Goal: Task Accomplishment & Management: Use online tool/utility

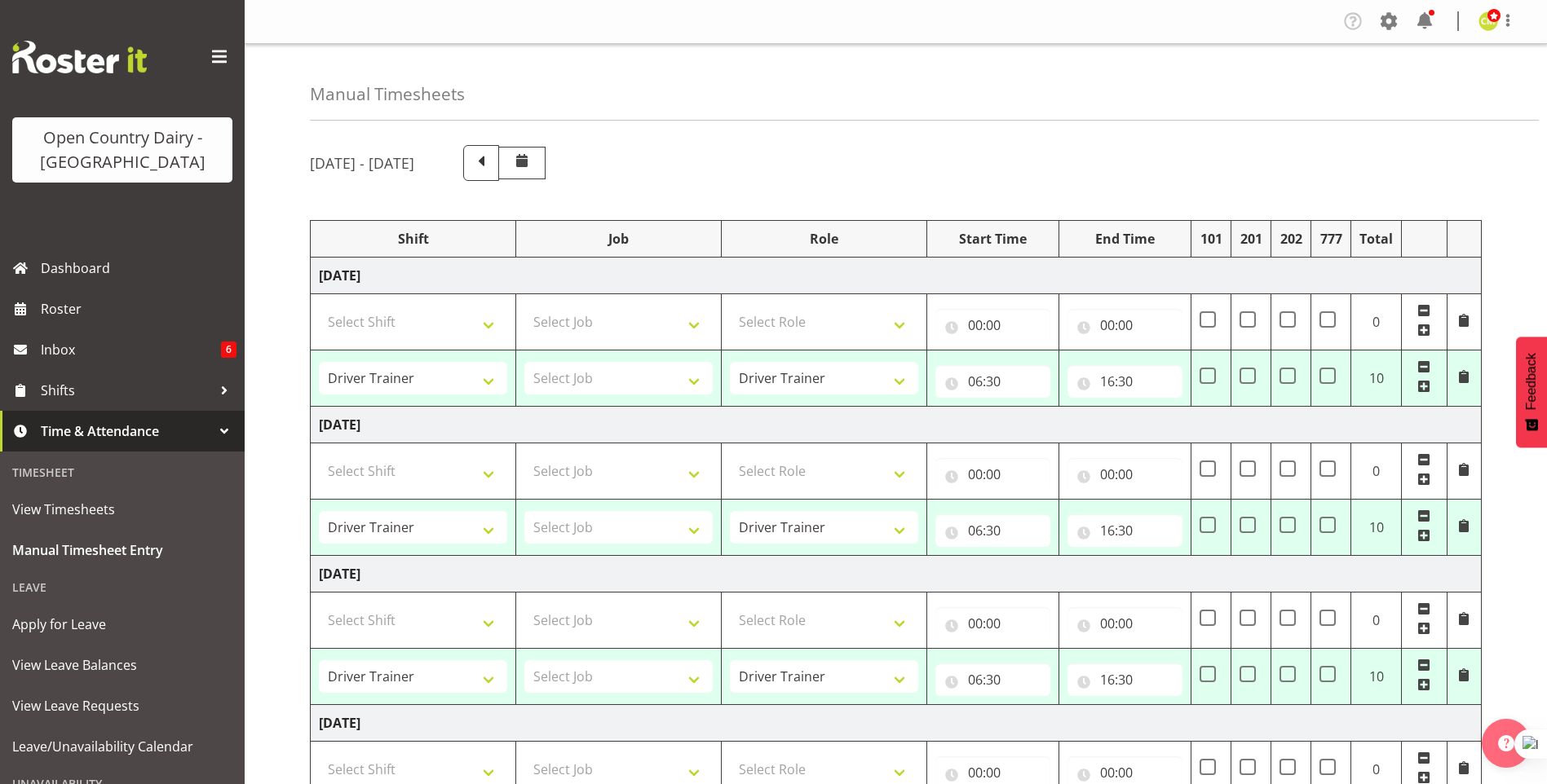
select select "54901"
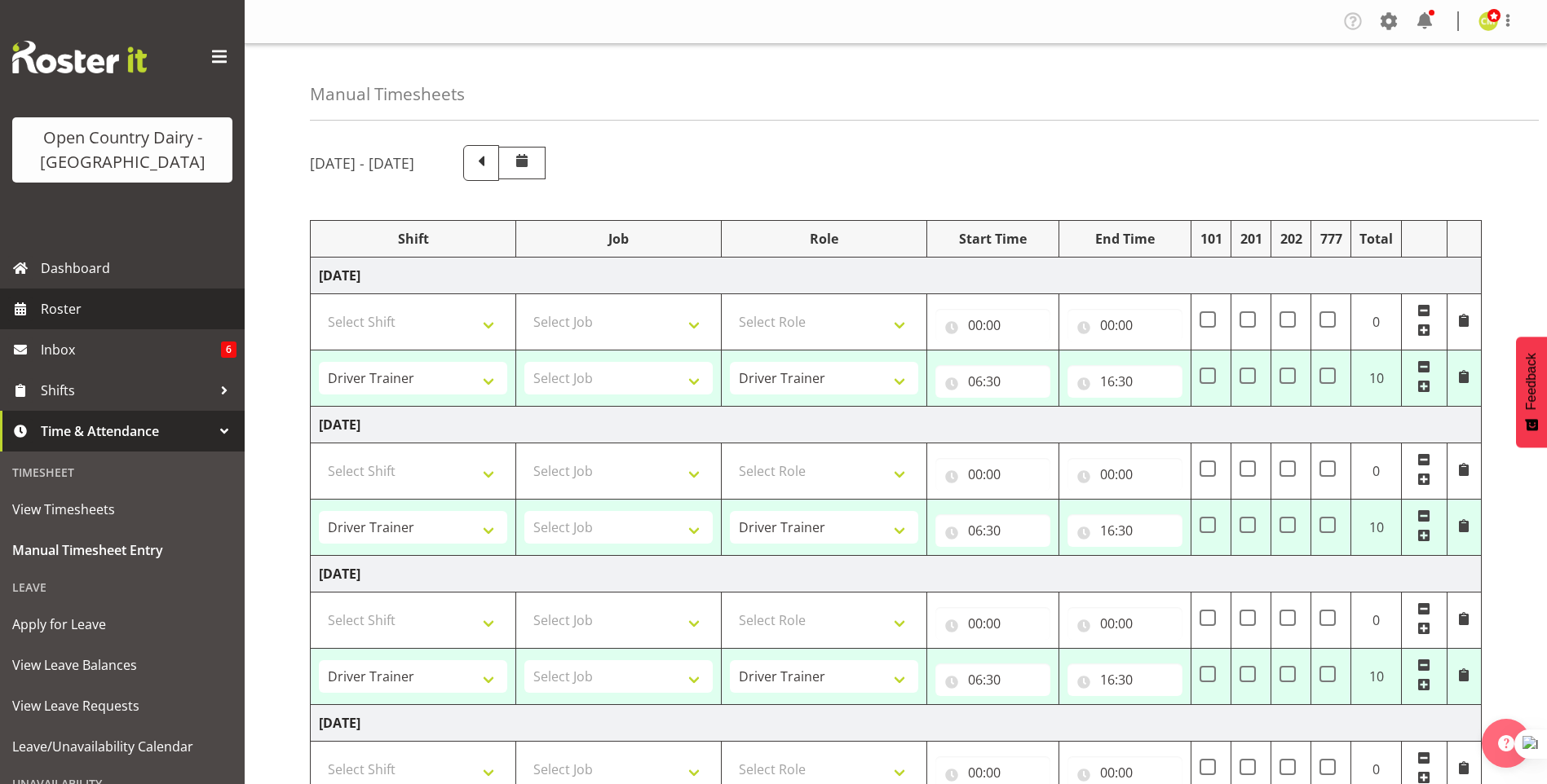
click at [64, 310] on span "Roster" at bounding box center [138, 309] width 195 height 24
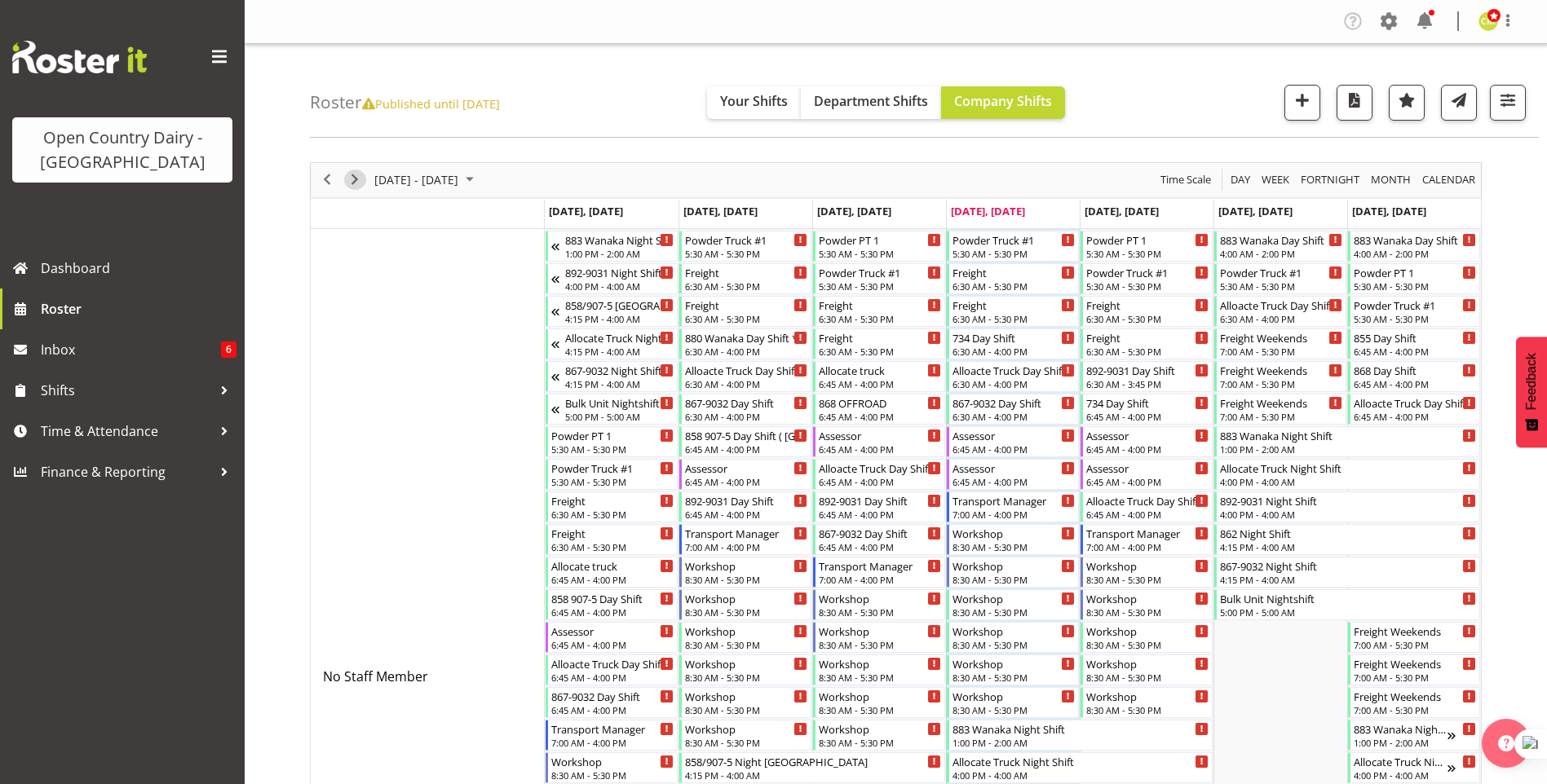
click at [355, 173] on span "Next" at bounding box center [354, 179] width 19 height 20
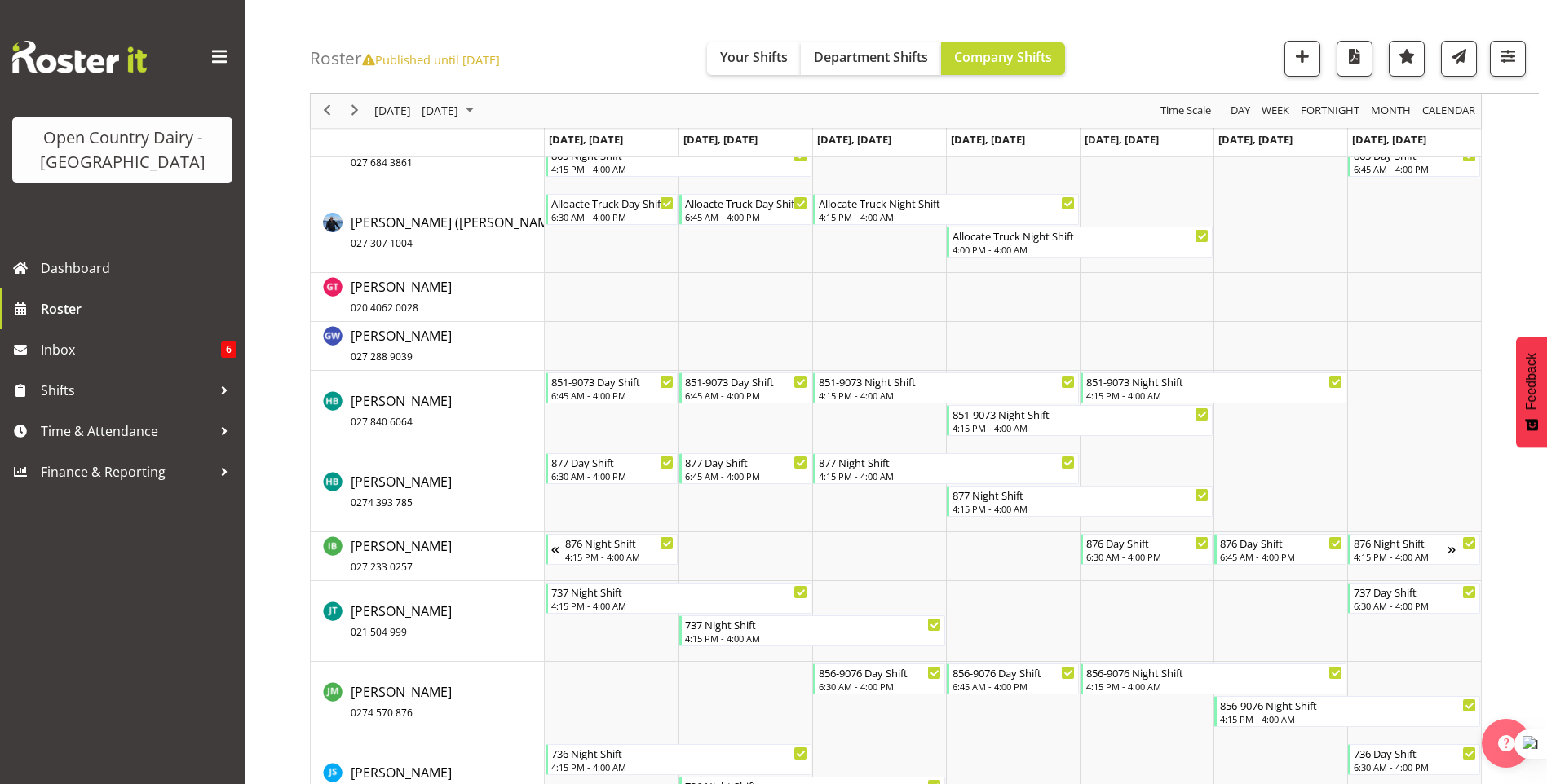
scroll to position [4807, 0]
